Goal: Information Seeking & Learning: Learn about a topic

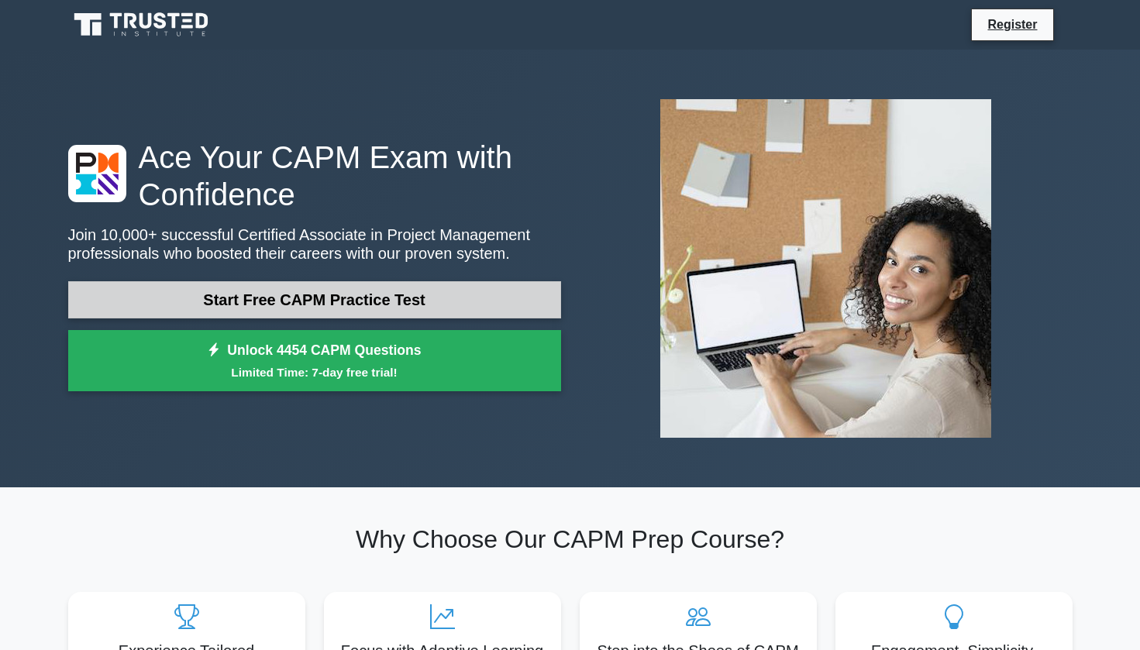
click at [311, 302] on link "Start Free CAPM Practice Test" at bounding box center [314, 299] width 493 height 37
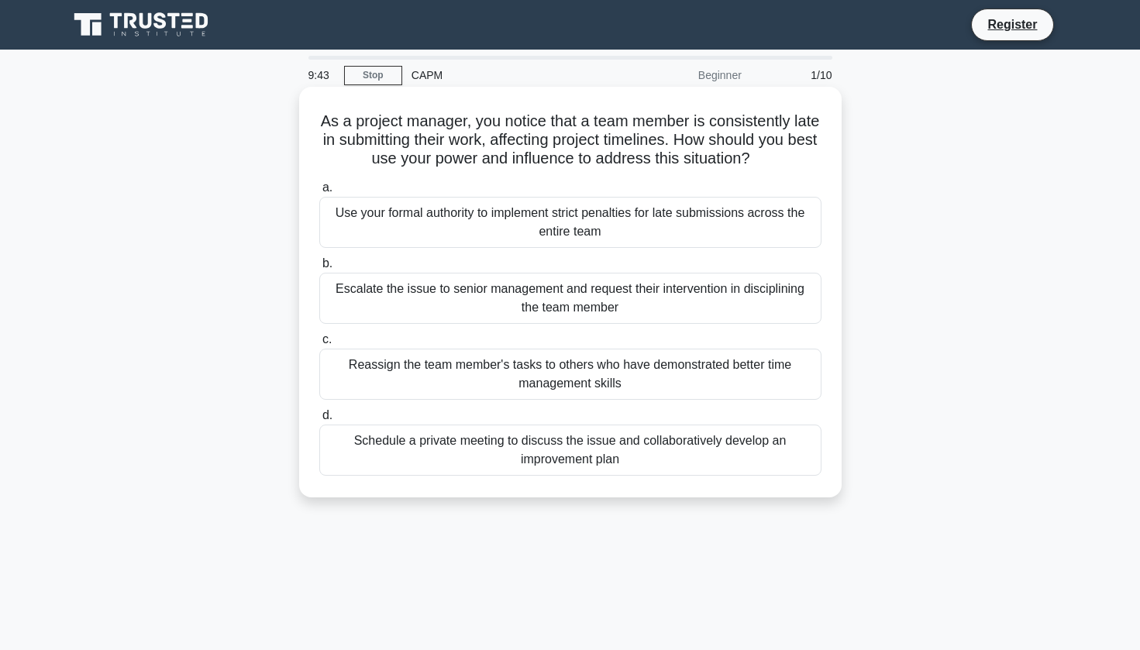
click at [416, 462] on div "Schedule a private meeting to discuss the issue and collaboratively develop an …" at bounding box center [570, 450] width 502 height 51
click at [319, 421] on input "d. Schedule a private meeting to discuss the issue and collaboratively develop …" at bounding box center [319, 416] width 0 height 10
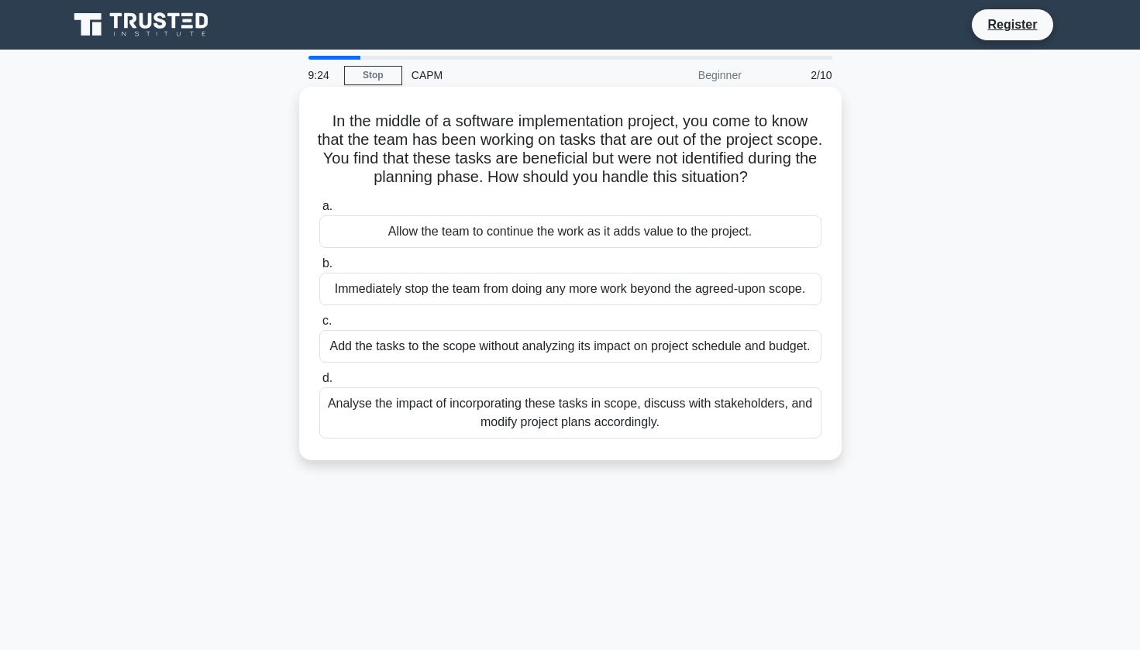
click at [450, 417] on div "Analyse the impact of incorporating these tasks in scope, discuss with stakehol…" at bounding box center [570, 413] width 502 height 51
click at [319, 384] on input "d. Analyse the impact of incorporating these tasks in scope, discuss with stake…" at bounding box center [319, 379] width 0 height 10
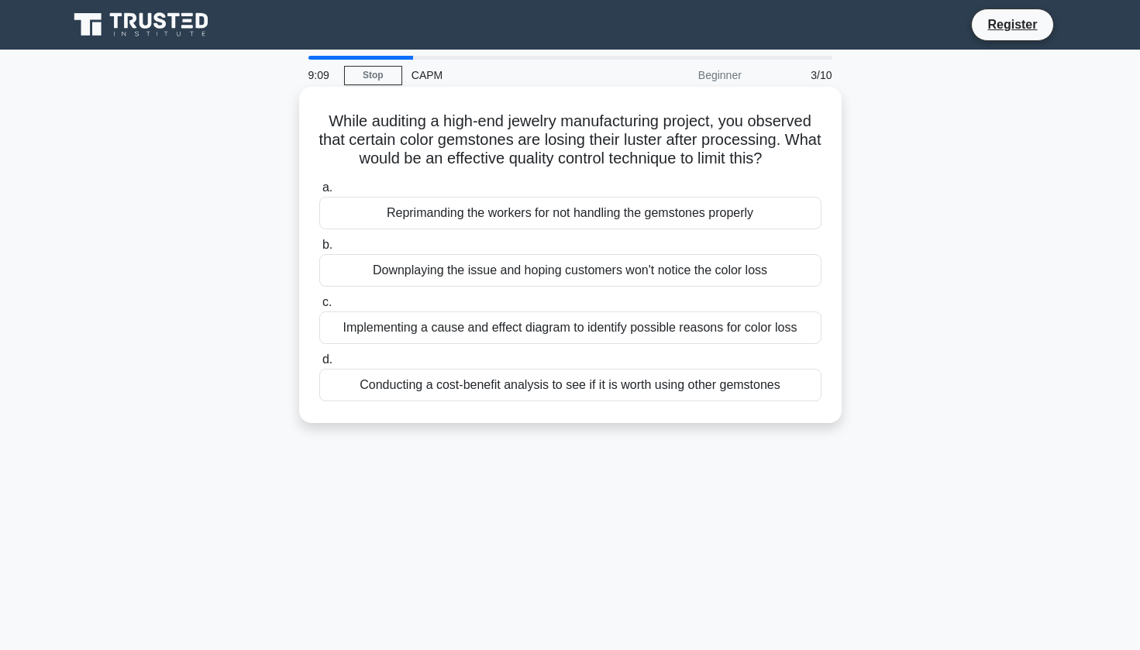
click at [520, 329] on div "Implementing a cause and effect diagram to identify possible reasons for color …" at bounding box center [570, 328] width 502 height 33
click at [319, 308] on input "c. Implementing a cause and effect diagram to identify possible reasons for col…" at bounding box center [319, 303] width 0 height 10
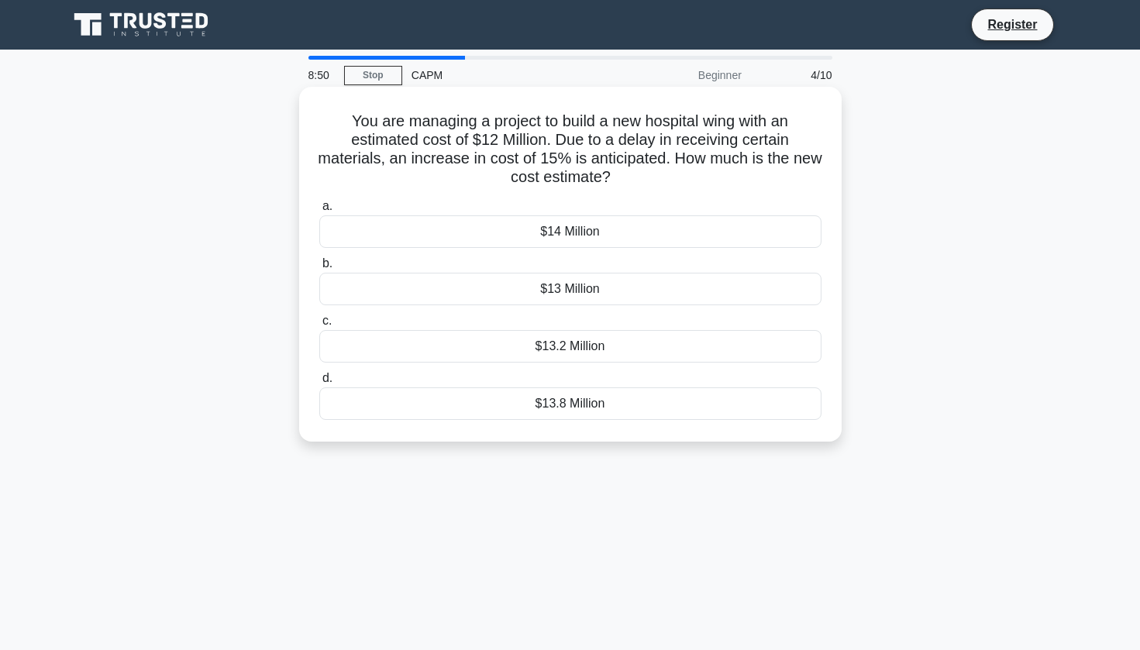
click at [595, 356] on div "$13.2 Million" at bounding box center [570, 346] width 502 height 33
click at [319, 326] on input "c. $13.2 Million" at bounding box center [319, 321] width 0 height 10
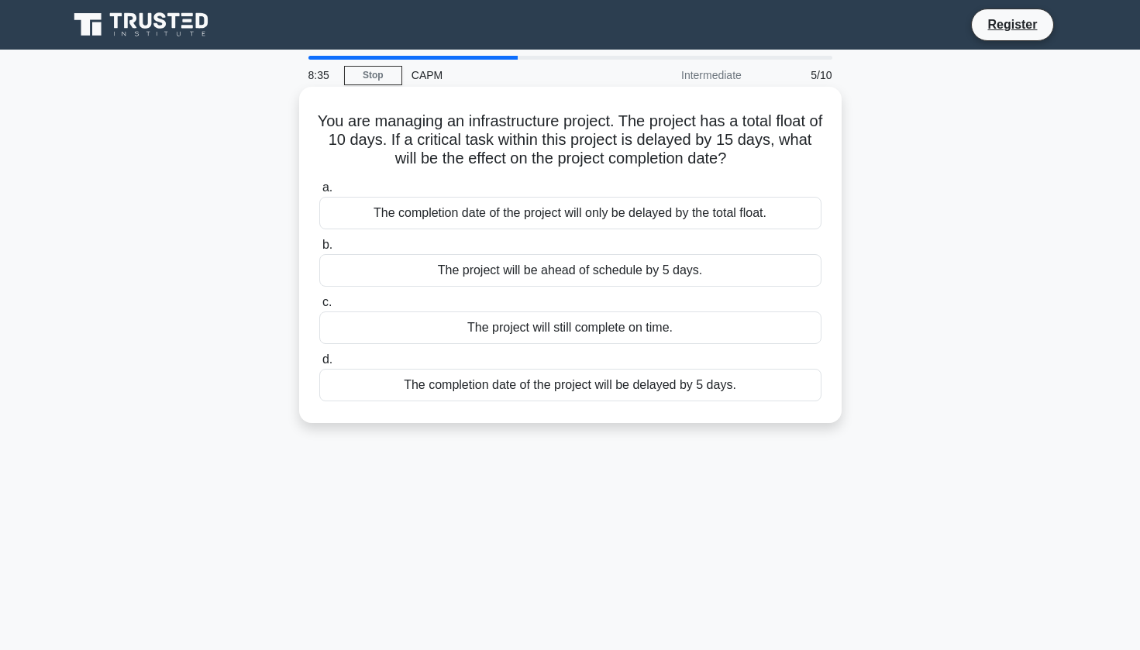
click at [650, 396] on div "The completion date of the project will be delayed by 5 days." at bounding box center [570, 385] width 502 height 33
click at [319, 365] on input "d. The completion date of the project will be delayed by 5 days." at bounding box center [319, 360] width 0 height 10
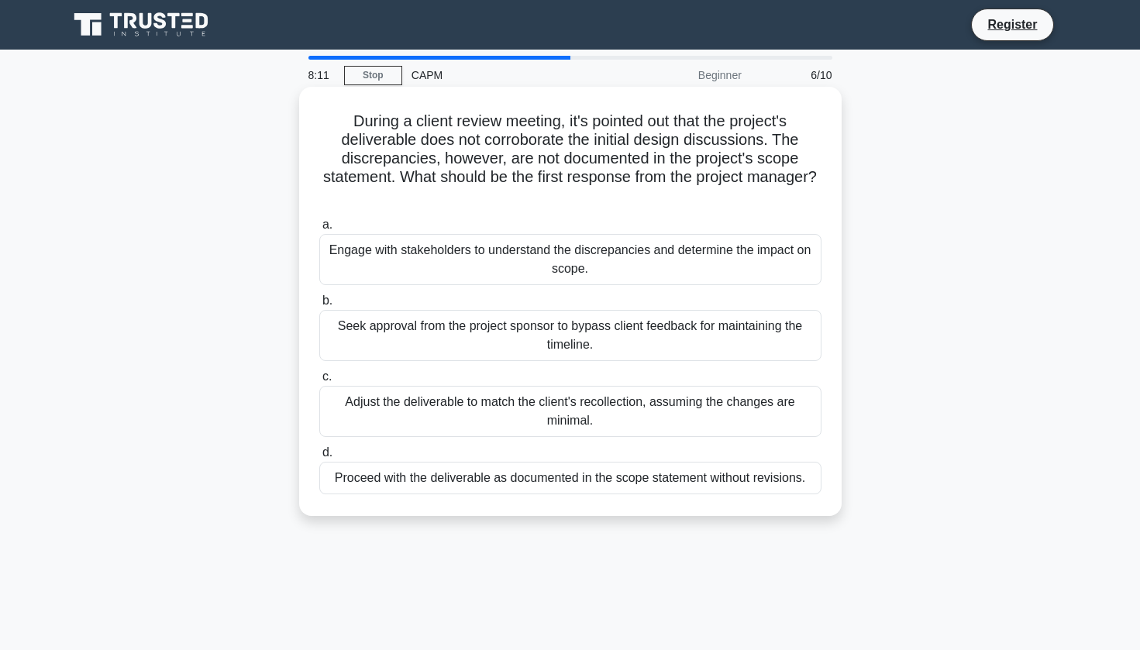
click at [614, 266] on div "Engage with stakeholders to understand the discrepancies and determine the impa…" at bounding box center [570, 259] width 502 height 51
click at [319, 230] on input "a. Engage with stakeholders to understand the discrepancies and determine the i…" at bounding box center [319, 225] width 0 height 10
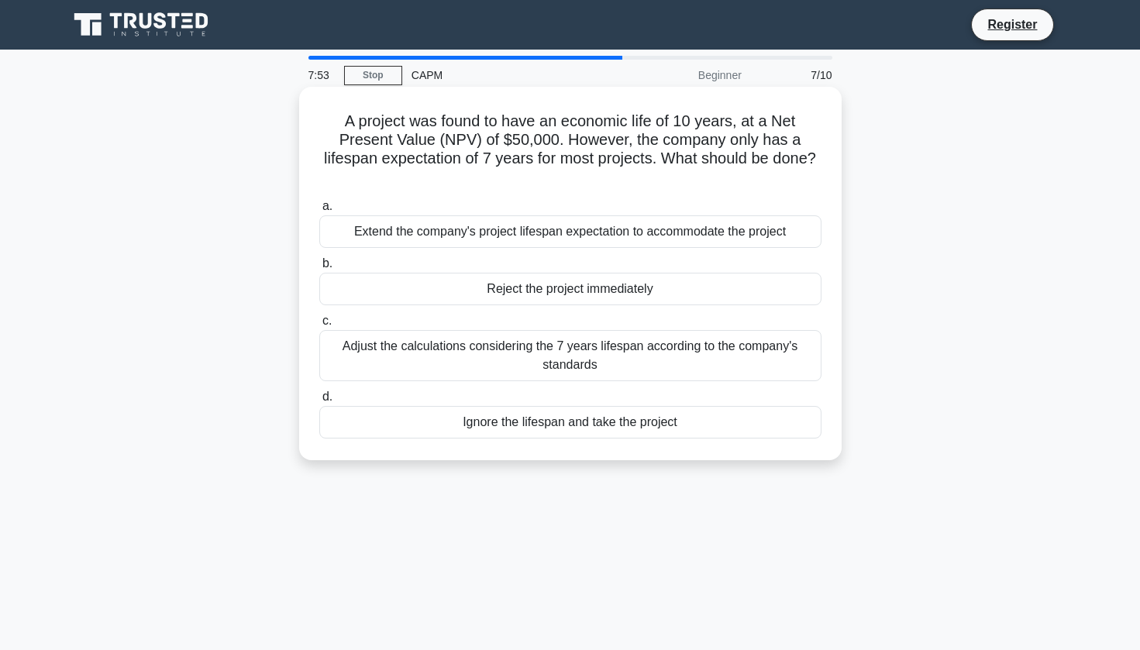
click at [658, 350] on div "Adjust the calculations considering the 7 years lifespan according to the compa…" at bounding box center [570, 355] width 502 height 51
click at [319, 326] on input "c. Adjust the calculations considering the 7 years lifespan according to the co…" at bounding box center [319, 321] width 0 height 10
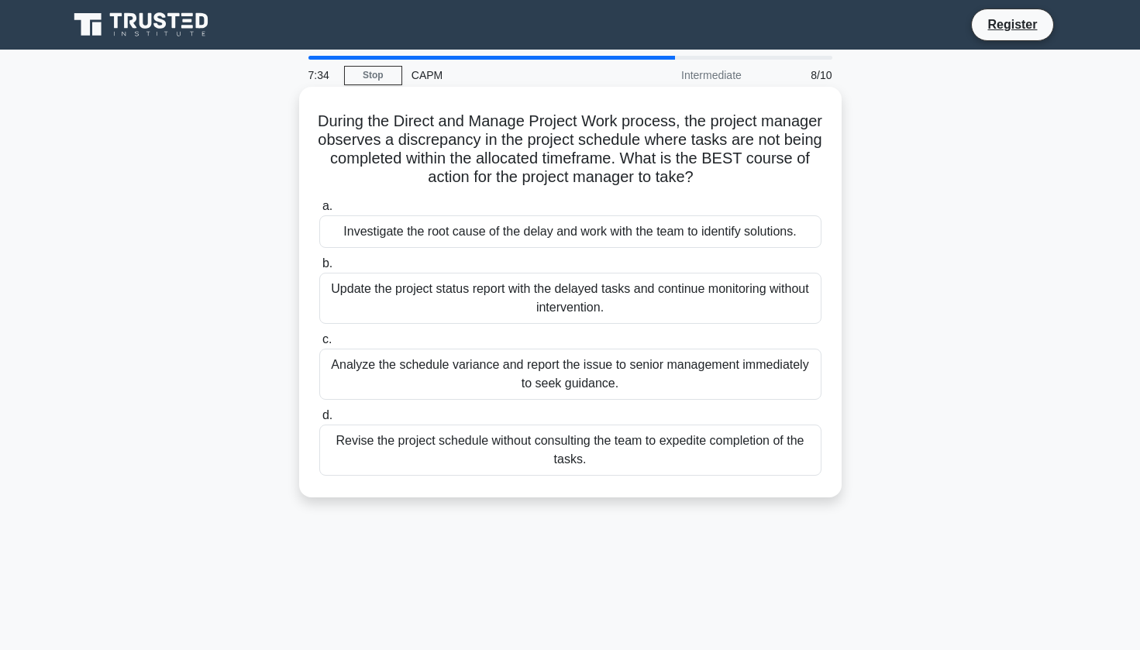
click at [792, 226] on div "Investigate the root cause of the delay and work with the team to identify solu…" at bounding box center [570, 232] width 502 height 33
click at [319, 212] on input "a. Investigate the root cause of the delay and work with the team to identify s…" at bounding box center [319, 207] width 0 height 10
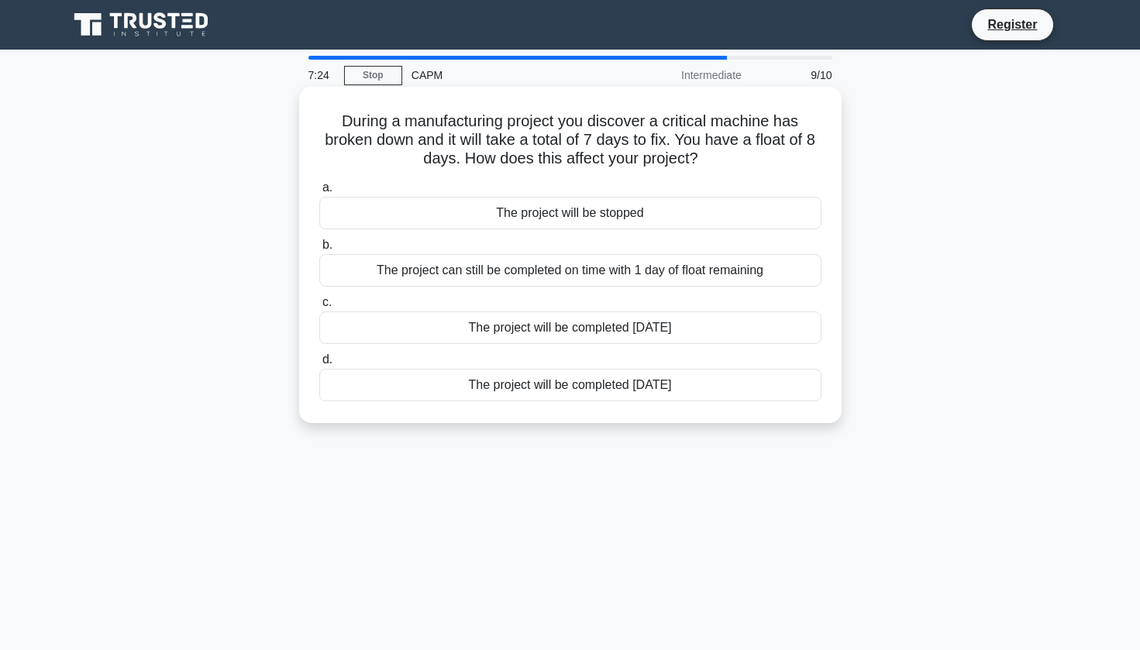
click at [792, 271] on div "The project can still be completed on time with 1 day of float remaining" at bounding box center [570, 270] width 502 height 33
click at [319, 250] on input "b. The project can still be completed on time with 1 day of float remaining" at bounding box center [319, 245] width 0 height 10
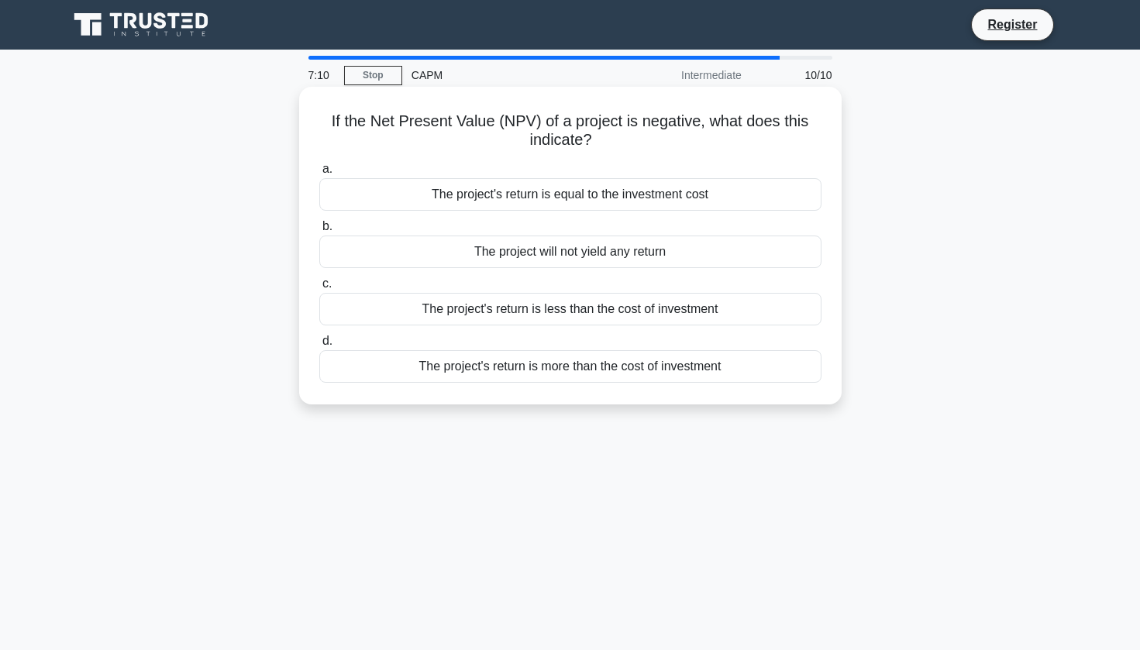
click at [786, 316] on div "The project's return is less than the cost of investment" at bounding box center [570, 309] width 502 height 33
click at [319, 289] on input "c. The project's return is less than the cost of investment" at bounding box center [319, 284] width 0 height 10
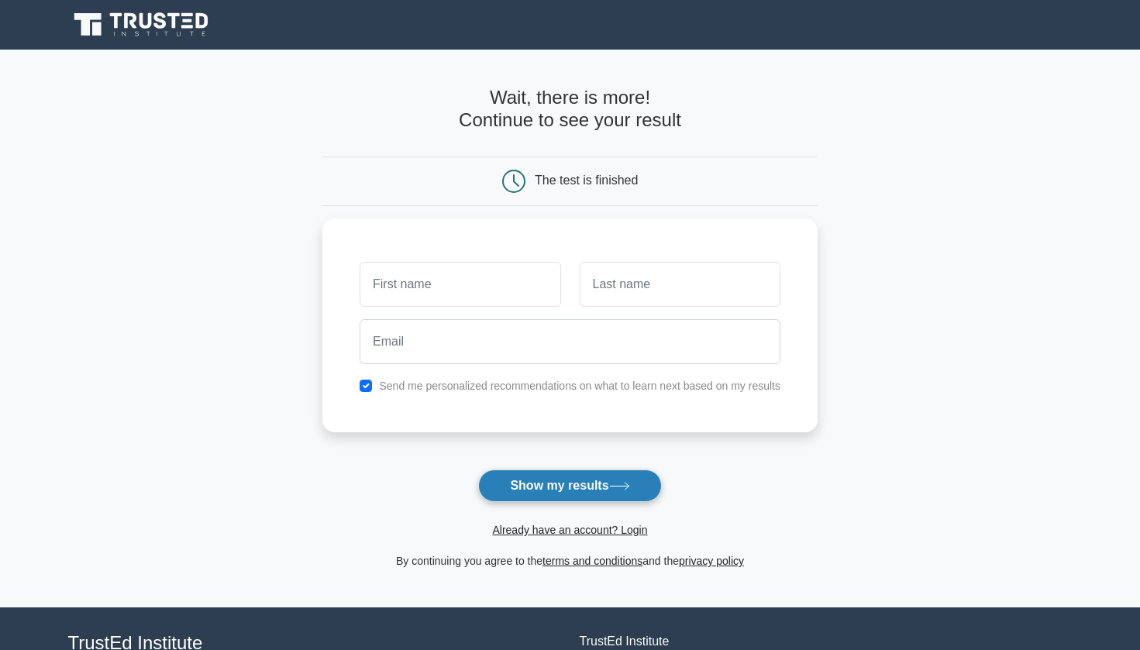
click at [634, 478] on button "Show my results" at bounding box center [569, 486] width 183 height 33
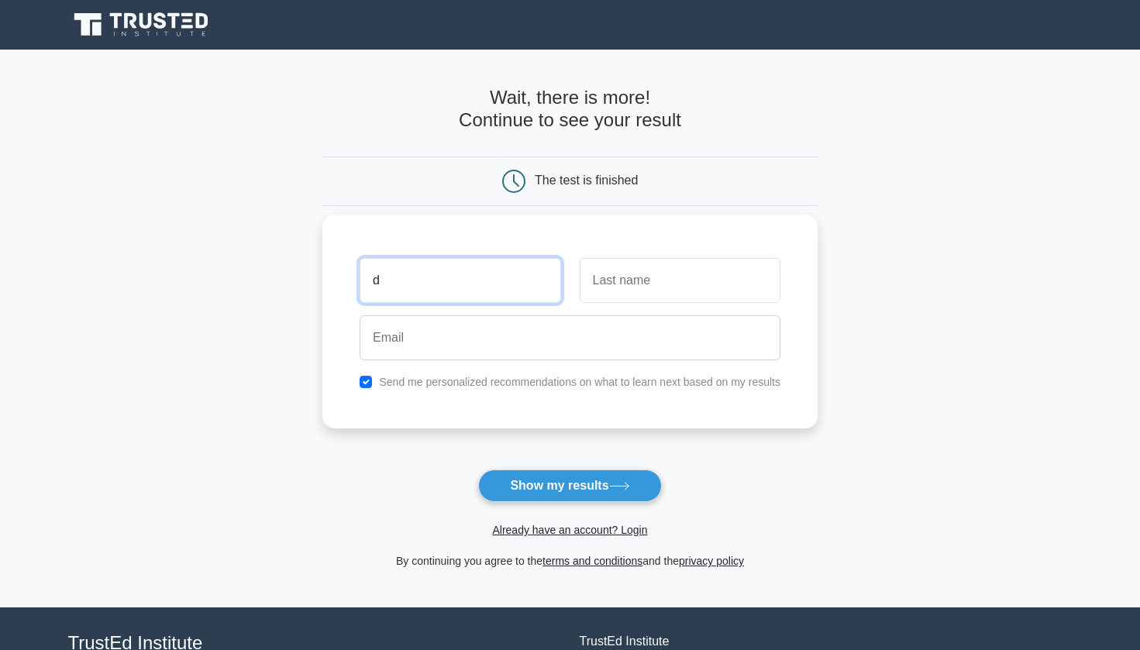
type input "d"
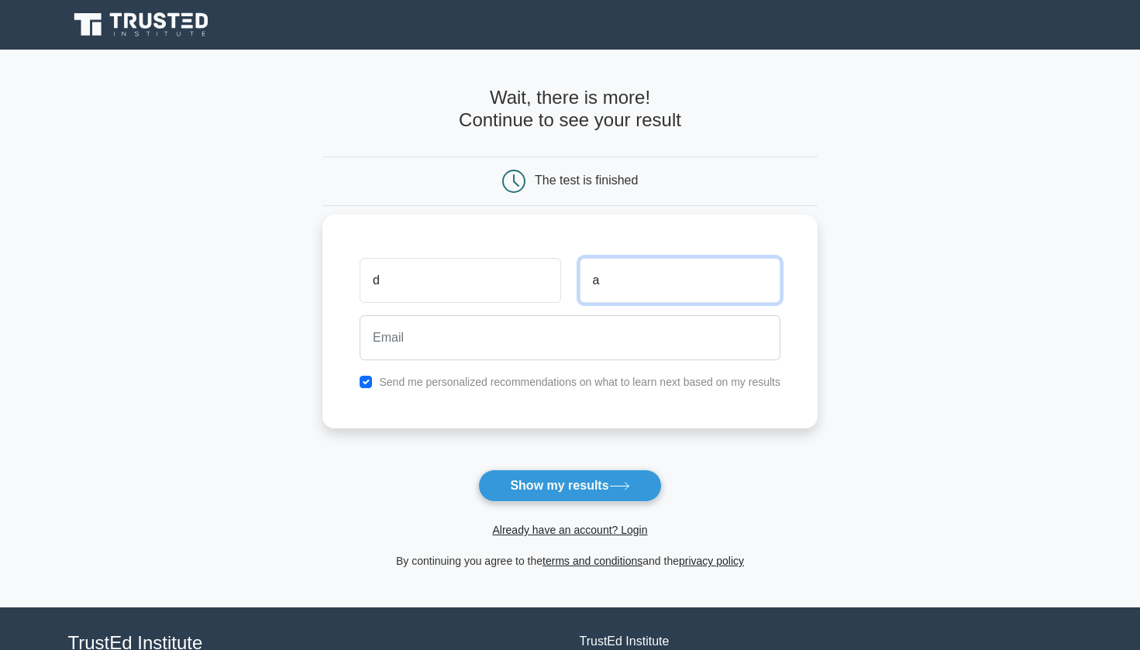
type input "a"
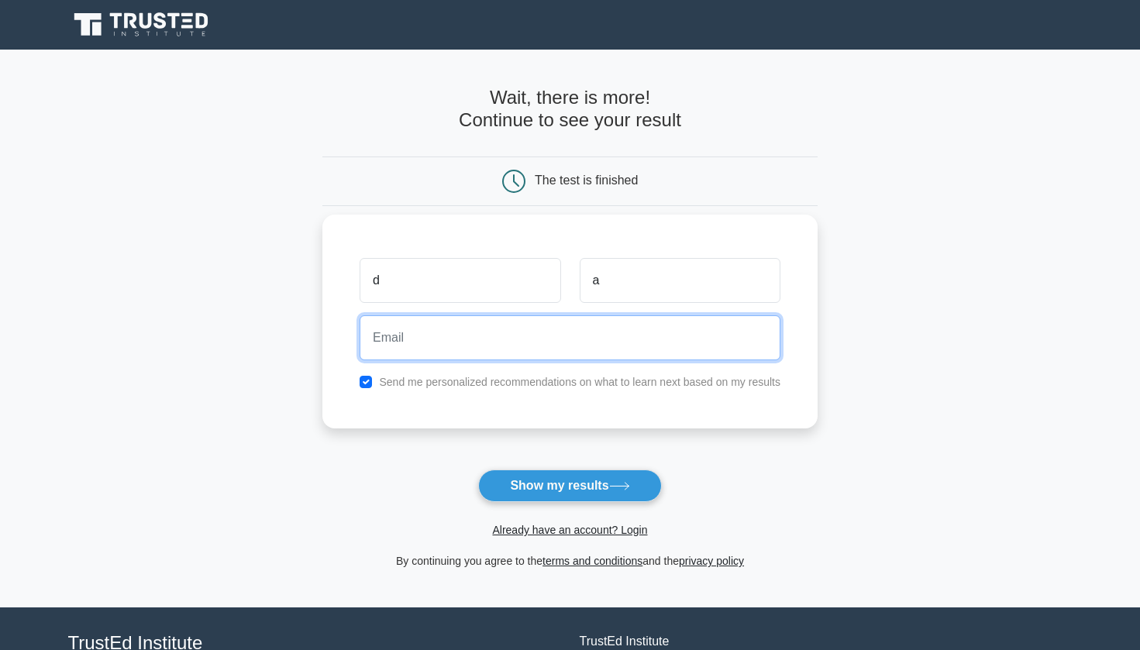
type input "d"
type input "mohwdawnea@gmail.com"
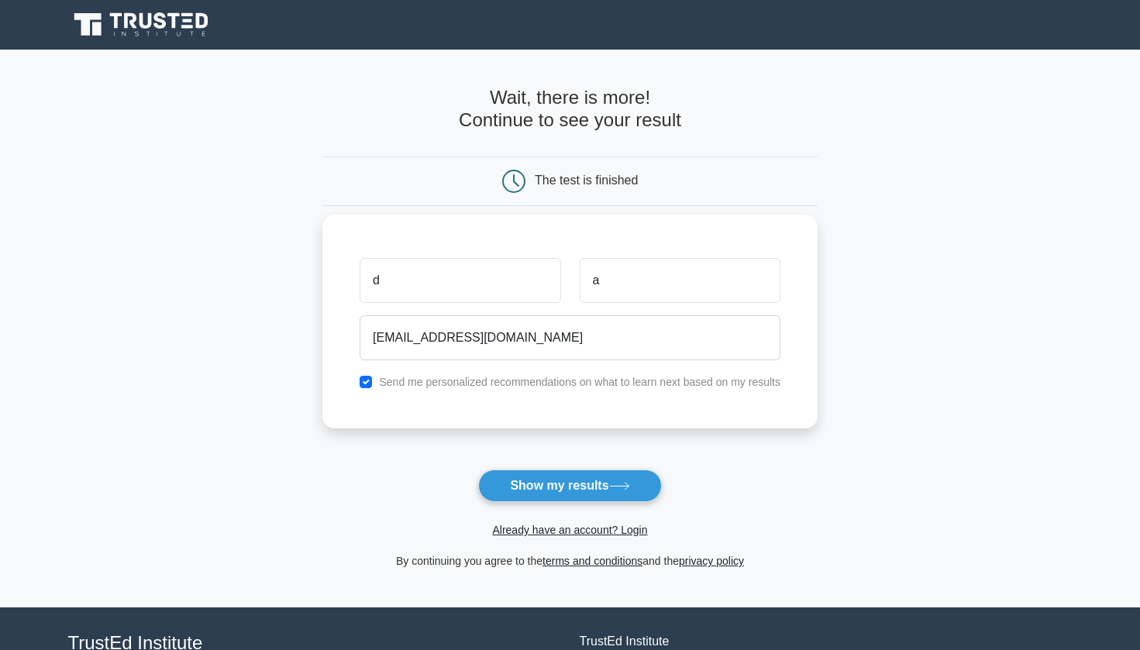
click at [348, 378] on div "d a mohwdawnea@gmail.com Send me personalized recommendations on what to learn …" at bounding box center [570, 322] width 495 height 214
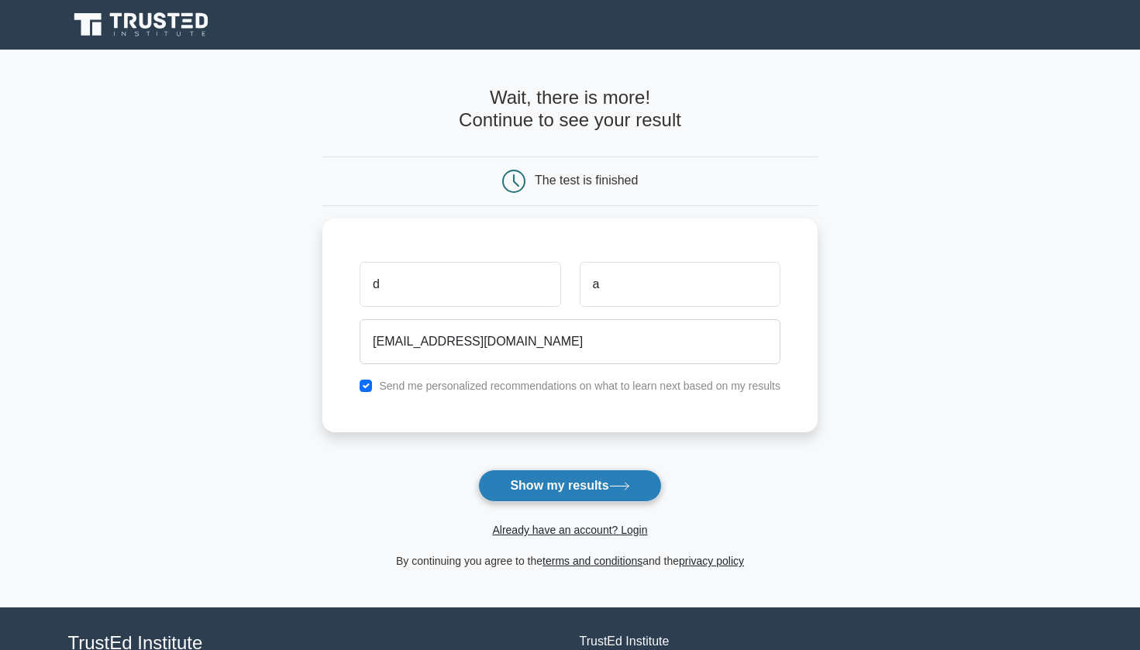
click at [578, 485] on button "Show my results" at bounding box center [569, 486] width 183 height 33
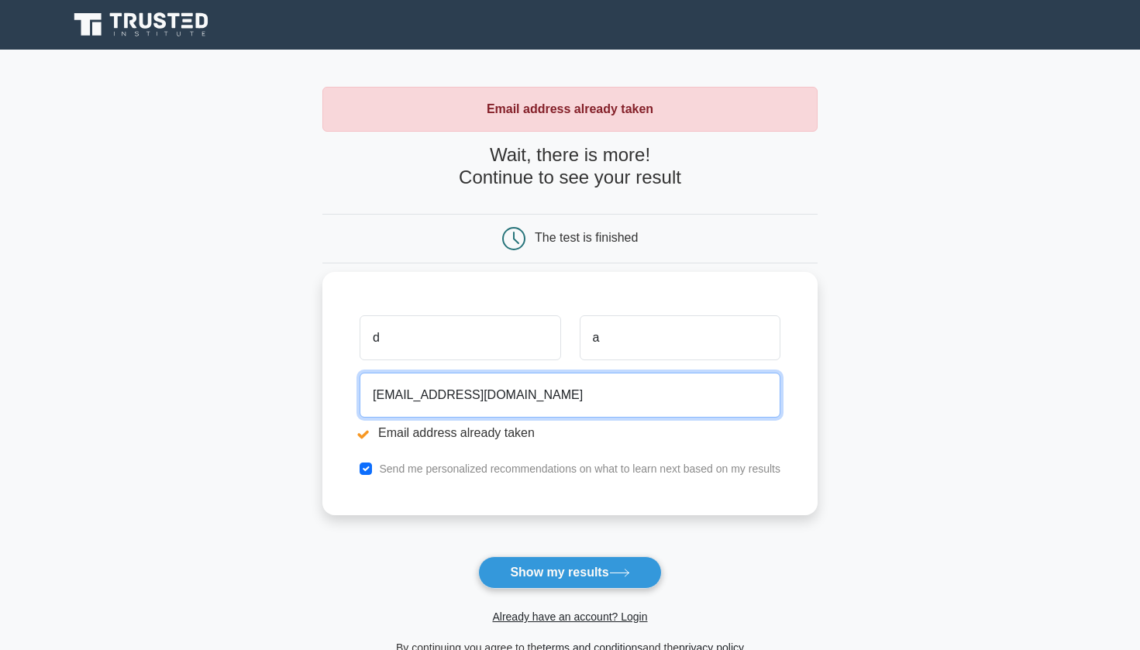
click at [405, 384] on input "mohwdawnea@gmail.com" at bounding box center [570, 395] width 421 height 45
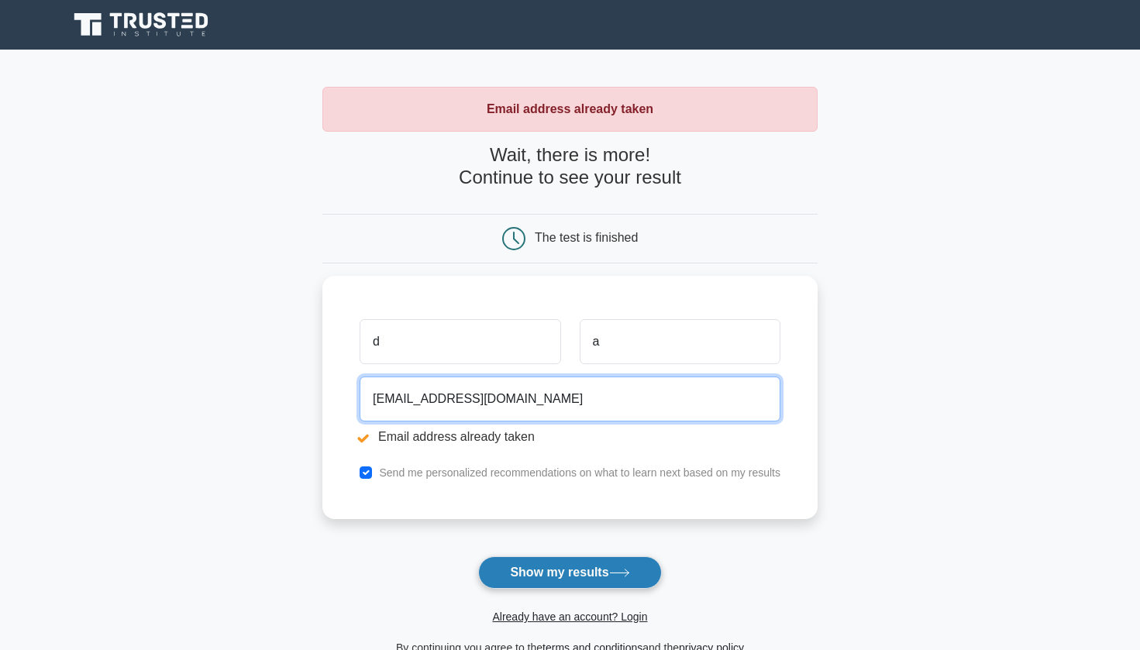
type input "dawneavinzanna@gmail.com"
click at [530, 577] on button "Show my results" at bounding box center [569, 573] width 183 height 33
